Goal: Information Seeking & Learning: Learn about a topic

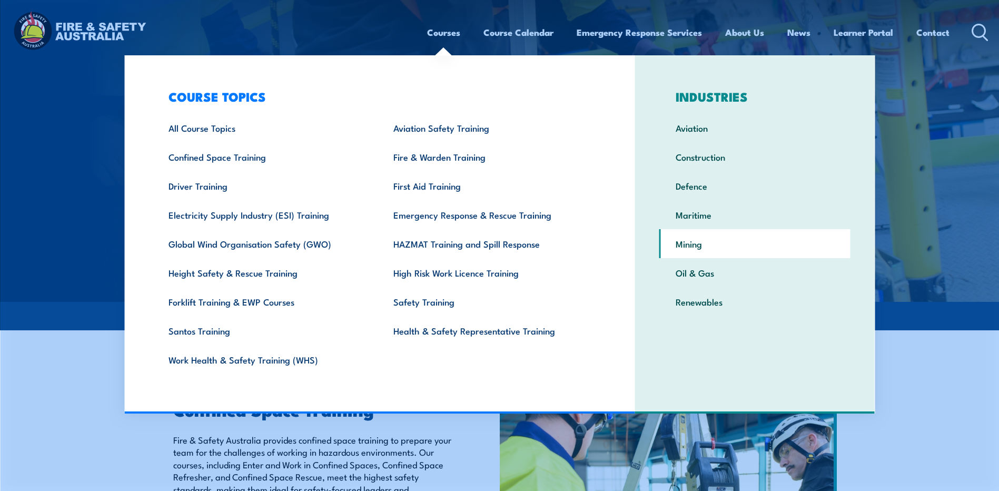
click at [689, 242] on link "Mining" at bounding box center [754, 243] width 191 height 29
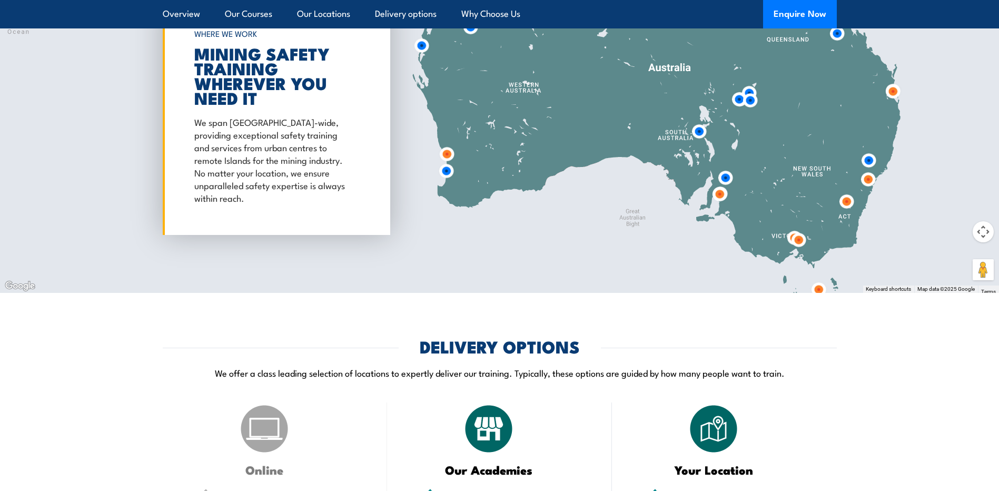
scroll to position [5634, 0]
